Goal: Task Accomplishment & Management: Manage account settings

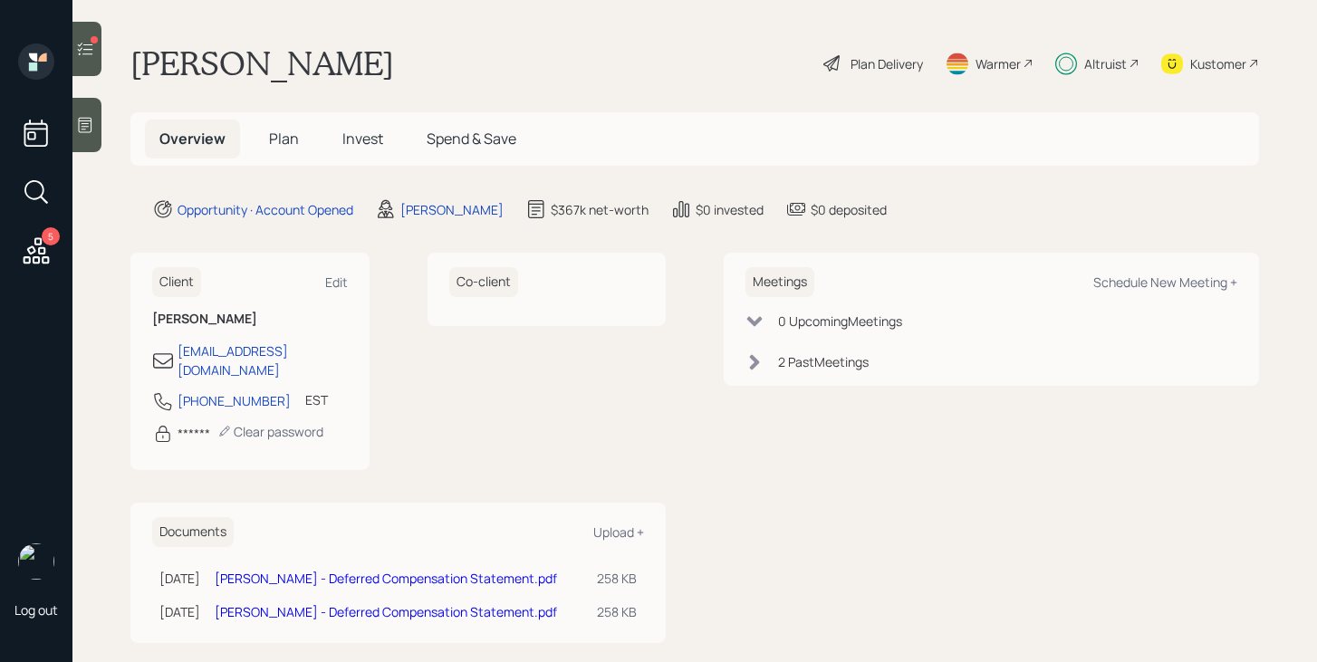
click at [93, 62] on div at bounding box center [86, 49] width 29 height 54
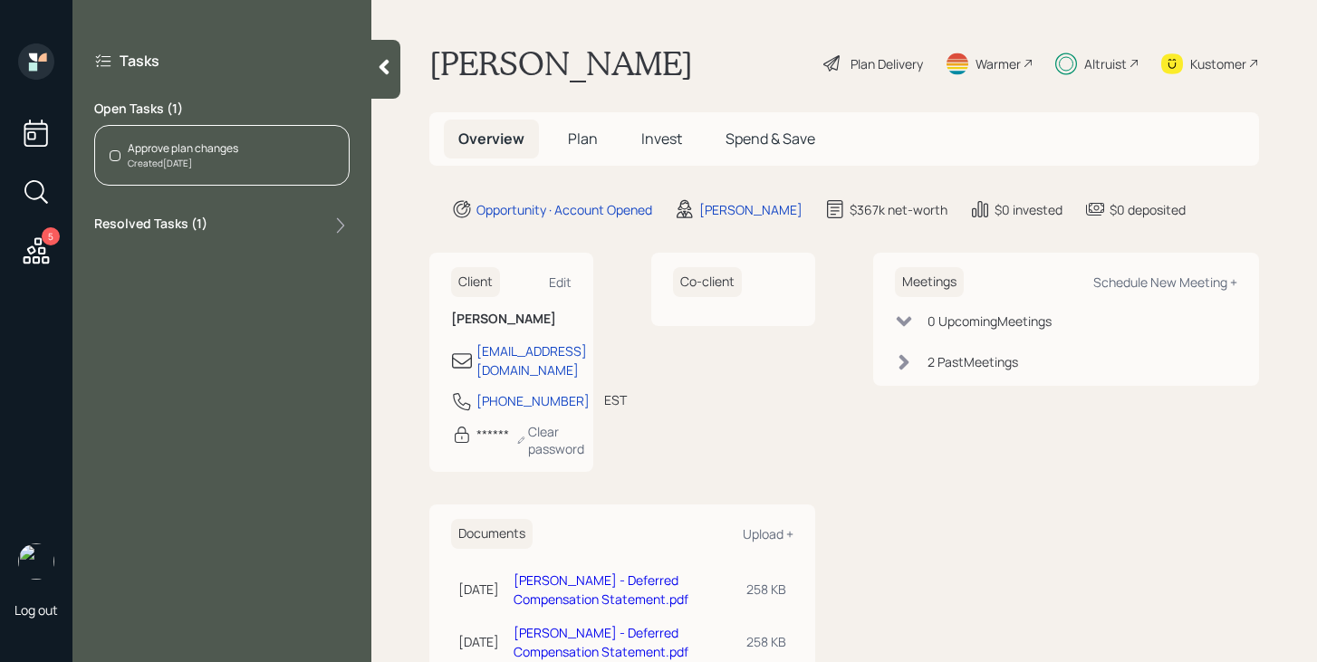
click at [171, 141] on div "Approve plan changes" at bounding box center [183, 148] width 110 height 16
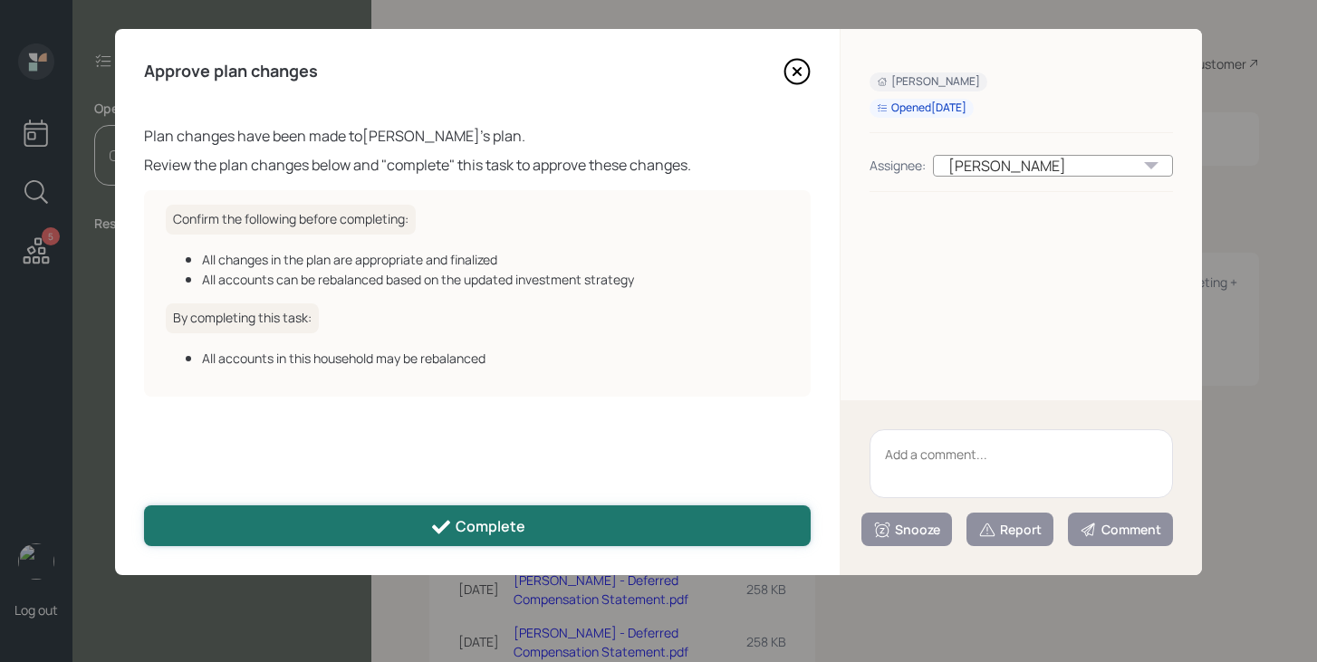
click at [445, 529] on icon at bounding box center [441, 527] width 22 height 22
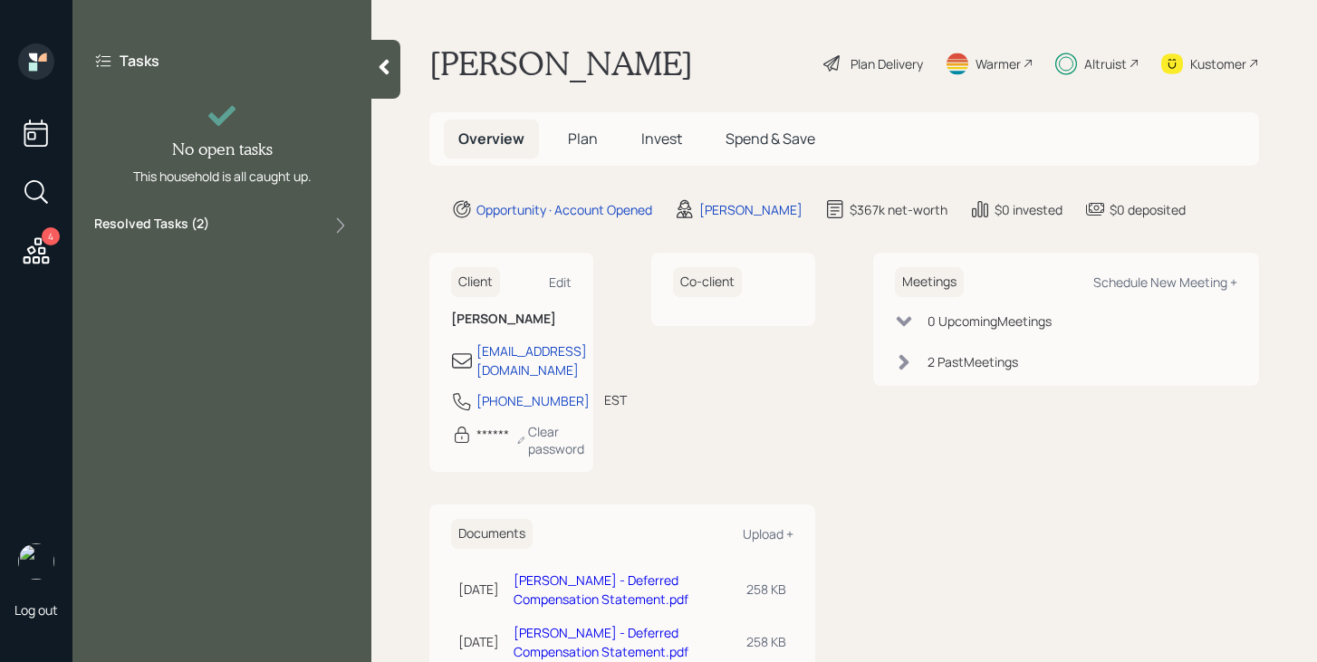
click at [37, 250] on icon at bounding box center [36, 251] width 33 height 33
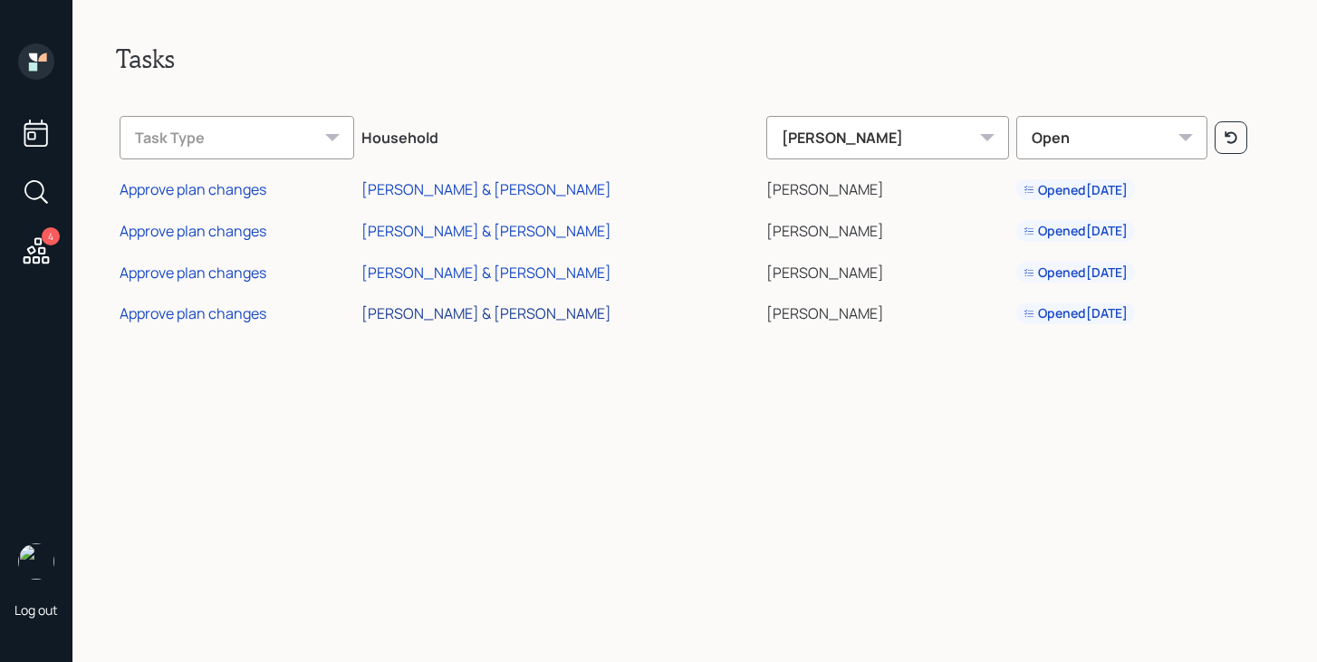
click at [448, 320] on div "[PERSON_NAME] & [PERSON_NAME]" at bounding box center [486, 313] width 250 height 20
